Goal: Find contact information: Find contact information

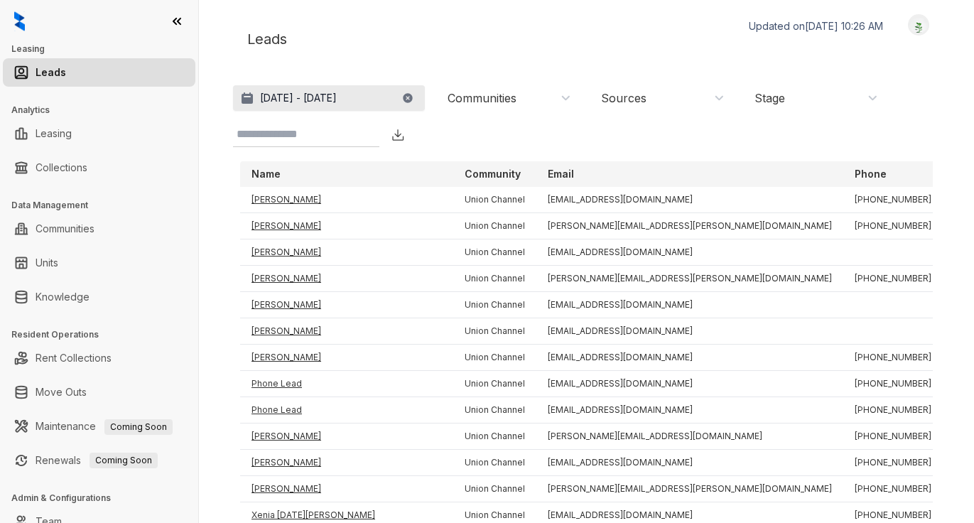
click at [337, 101] on p "[DATE] - [DATE]" at bounding box center [298, 98] width 77 height 14
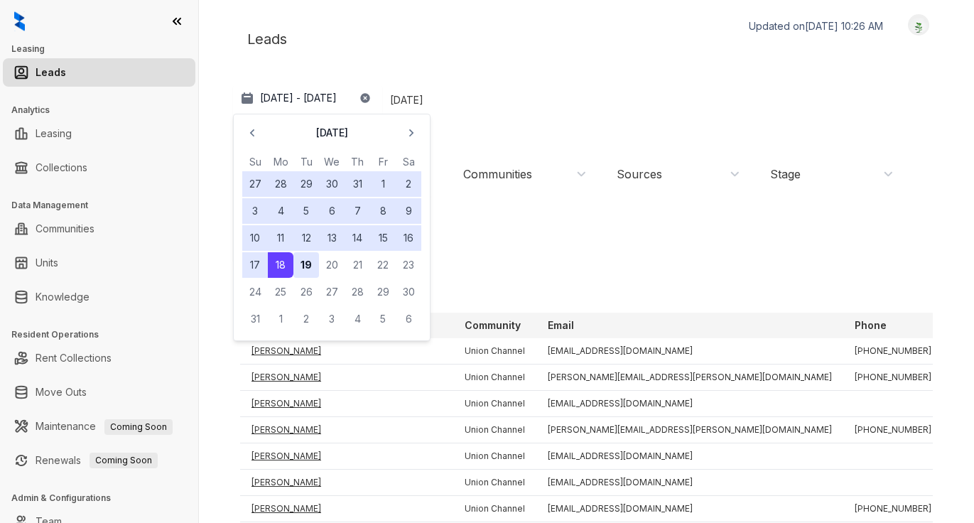
click at [304, 264] on button "19" at bounding box center [306, 265] width 26 height 26
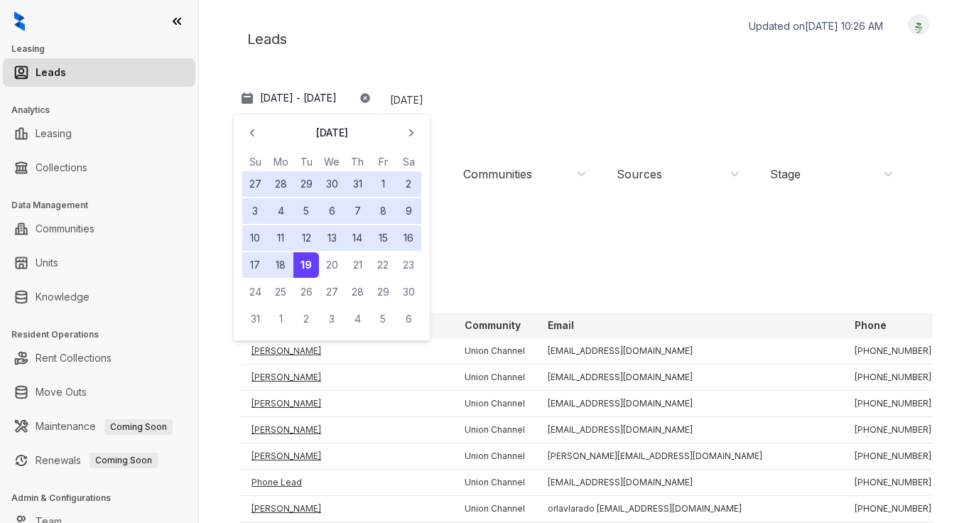
click at [441, 53] on div "Leads Updated on [DATE] 10:26 AM Logout" at bounding box center [586, 39] width 707 height 50
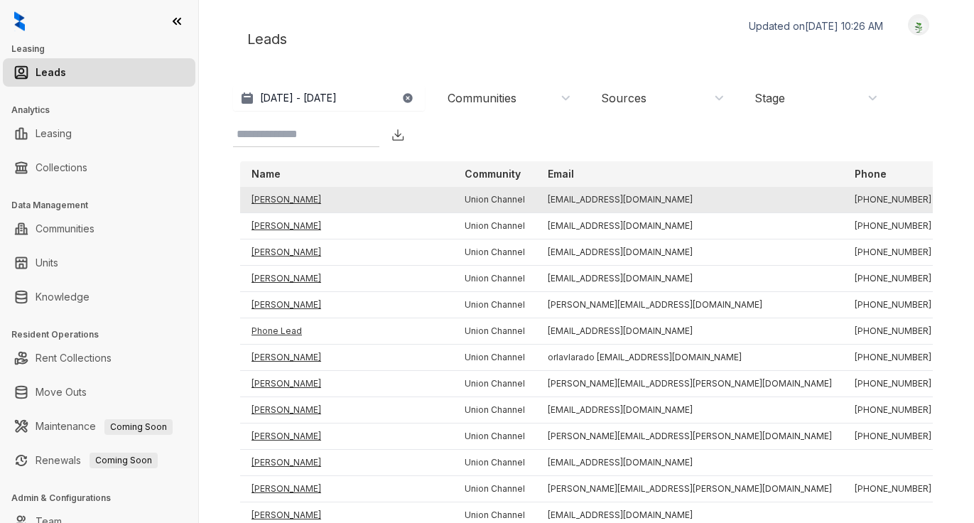
click at [275, 200] on td "[PERSON_NAME]" at bounding box center [346, 200] width 213 height 26
drag, startPoint x: 633, startPoint y: 198, endPoint x: 541, endPoint y: 197, distance: 92.4
click at [541, 197] on td "[EMAIL_ADDRESS][DOMAIN_NAME]" at bounding box center [689, 200] width 307 height 26
copy td "[EMAIL_ADDRESS][DOMAIN_NAME]"
drag, startPoint x: 801, startPoint y: 199, endPoint x: 735, endPoint y: 199, distance: 66.1
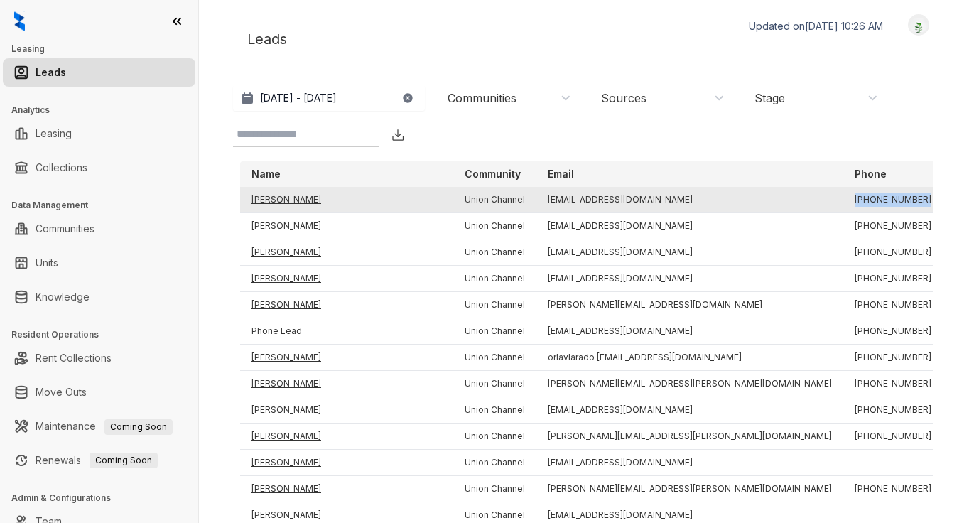
click at [843, 199] on td "[PHONE_NUMBER]" at bounding box center [892, 200] width 99 height 26
copy td "[PHONE_NUMBER]"
